Goal: Navigation & Orientation: Find specific page/section

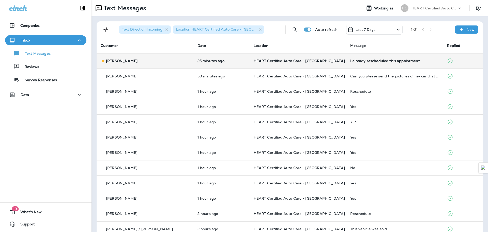
click at [360, 60] on div "I already rescheduled this appointment" at bounding box center [394, 61] width 89 height 4
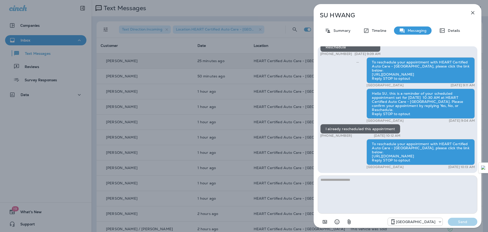
click at [62, 40] on div "[PERSON_NAME] Summary Timeline Messaging Details Hi SU, your 2016 Toyota Sienna…" at bounding box center [244, 116] width 488 height 232
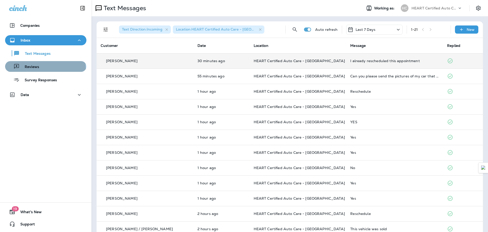
click at [45, 68] on div "Reviews" at bounding box center [45, 67] width 77 height 8
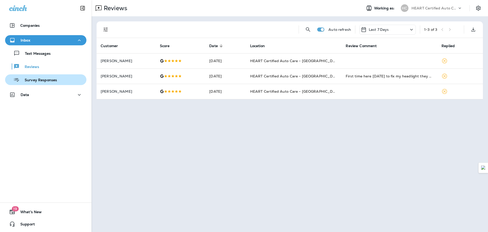
click at [49, 78] on p "Survey Responses" at bounding box center [38, 80] width 37 height 5
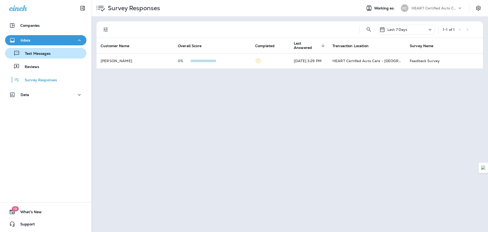
click at [41, 54] on p "Text Messages" at bounding box center [35, 53] width 31 height 5
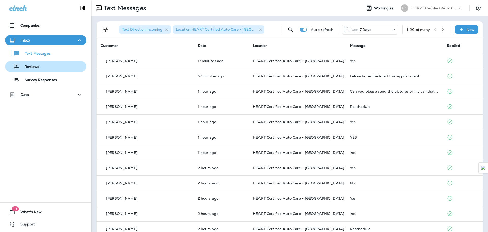
click at [43, 62] on button "Reviews" at bounding box center [45, 66] width 81 height 11
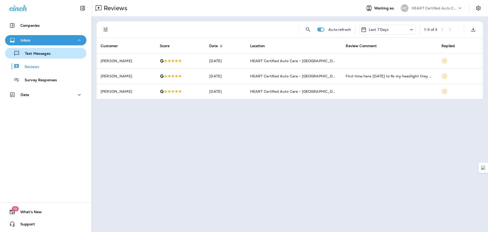
click at [50, 55] on p "Text Messages" at bounding box center [35, 53] width 31 height 5
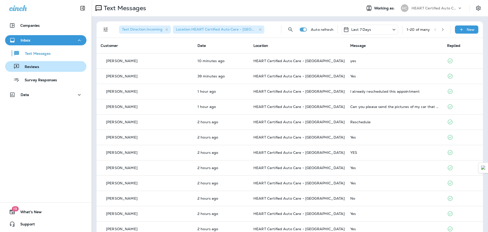
click at [47, 66] on div "Reviews" at bounding box center [45, 67] width 77 height 8
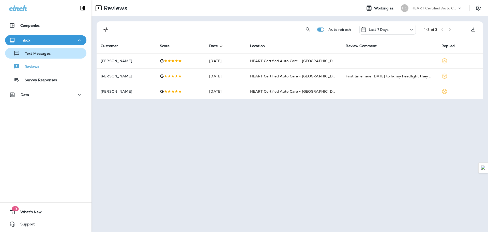
click at [37, 52] on p "Text Messages" at bounding box center [35, 53] width 31 height 5
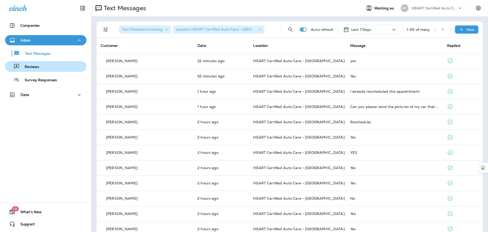
click at [36, 62] on button "Reviews" at bounding box center [45, 66] width 81 height 11
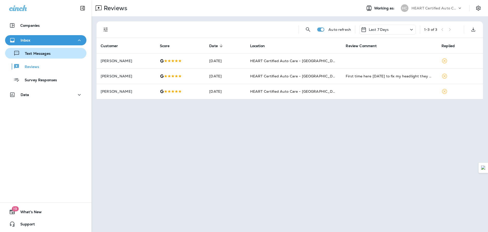
click at [48, 55] on p "Text Messages" at bounding box center [35, 53] width 31 height 5
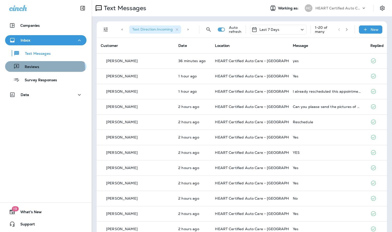
click at [40, 70] on div "Reviews" at bounding box center [45, 67] width 77 height 8
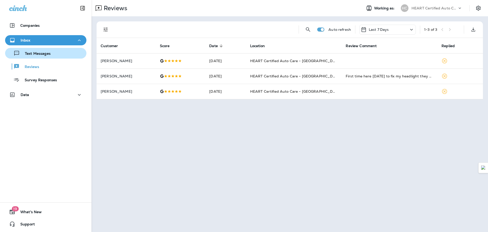
click at [30, 53] on p "Text Messages" at bounding box center [35, 53] width 31 height 5
